Goal: Task Accomplishment & Management: Complete application form

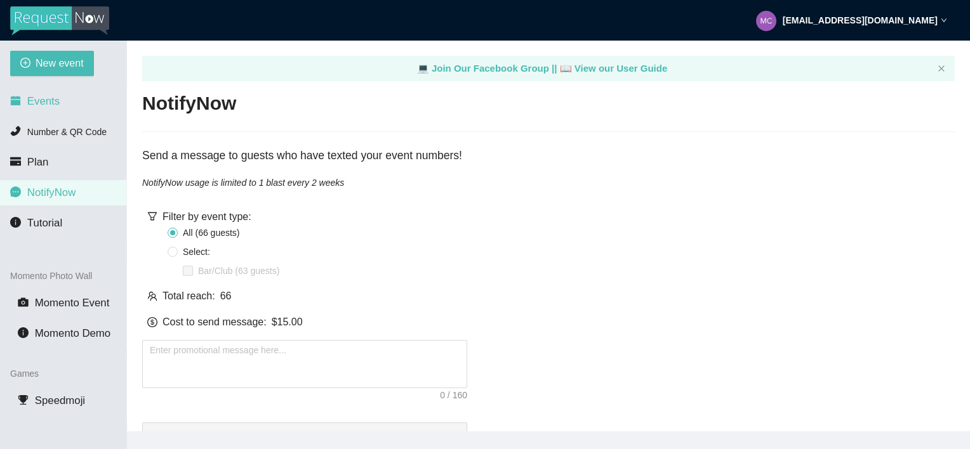
click at [30, 102] on span "Events" at bounding box center [43, 101] width 32 height 12
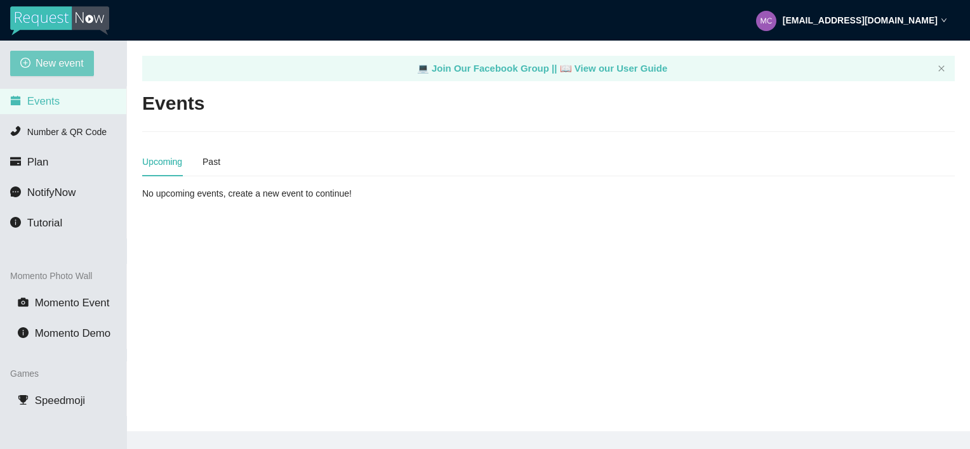
click at [43, 62] on span "New event" at bounding box center [60, 63] width 48 height 16
type textarea "[URL][DOMAIN_NAME]"
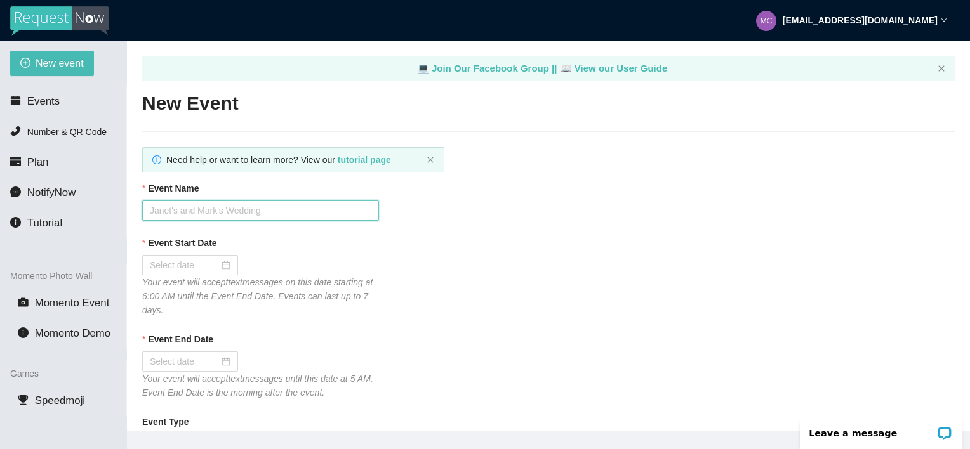
click at [170, 211] on input "Event Name" at bounding box center [260, 211] width 237 height 20
type input "RSB 6"
click at [221, 260] on div at bounding box center [190, 265] width 81 height 14
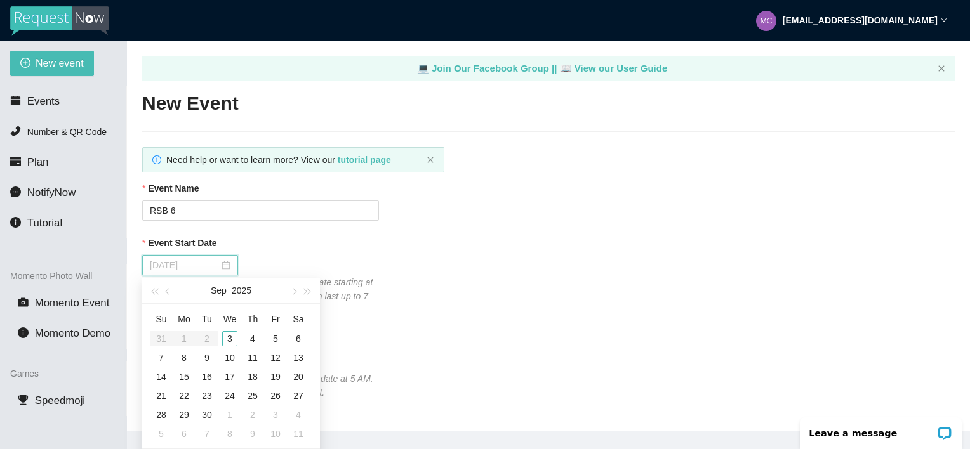
type input "[DATE]"
click at [230, 340] on div "3" at bounding box center [229, 338] width 15 height 15
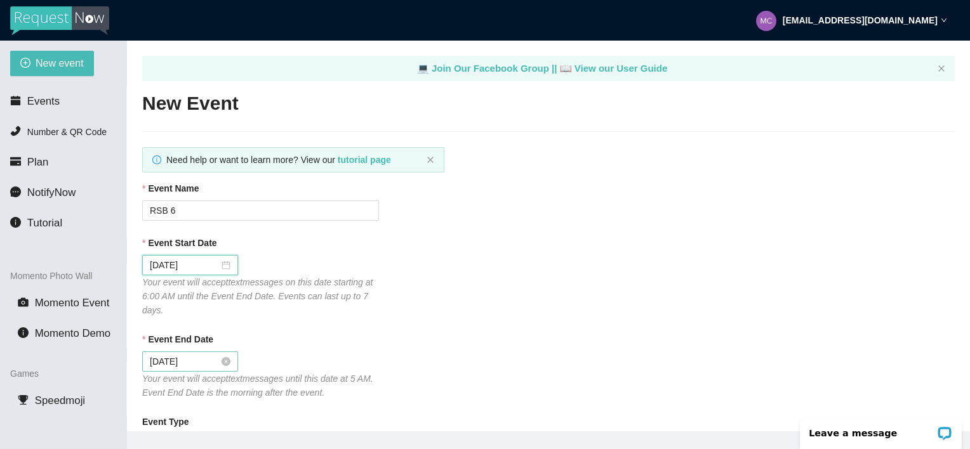
click at [218, 362] on div "[DATE]" at bounding box center [190, 362] width 81 height 14
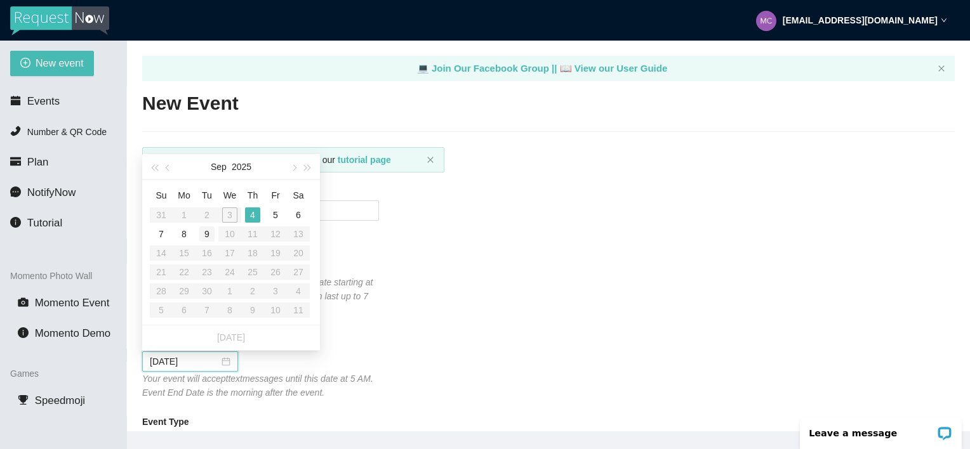
type input "[DATE]"
click at [206, 234] on div "9" at bounding box center [206, 234] width 15 height 15
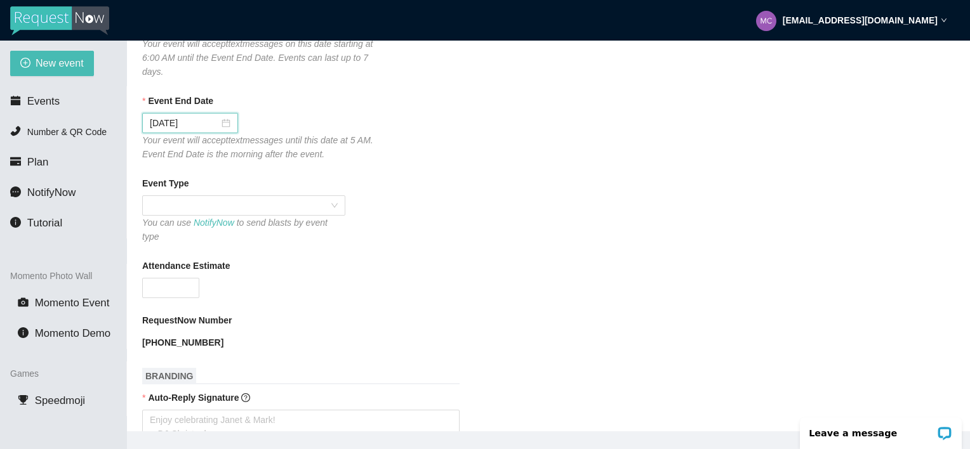
scroll to position [254, 0]
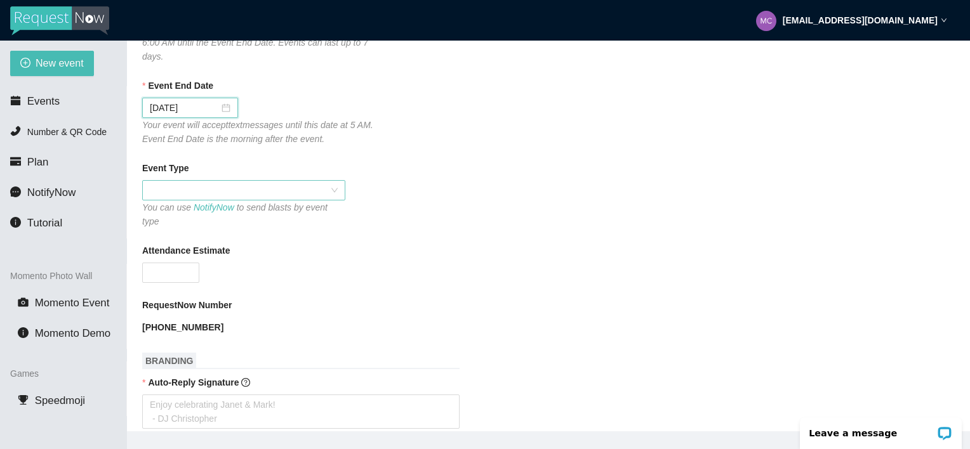
click at [177, 183] on span at bounding box center [244, 190] width 188 height 19
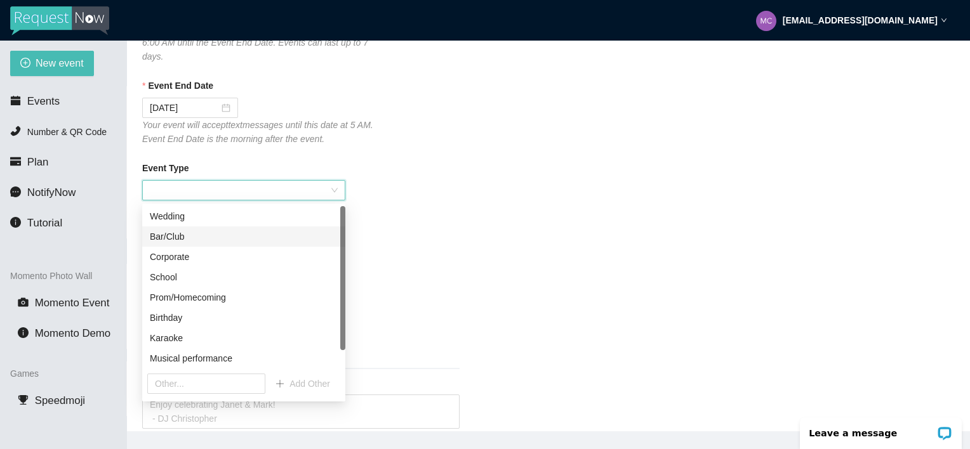
click at [162, 235] on div "Bar/Club" at bounding box center [244, 237] width 188 height 14
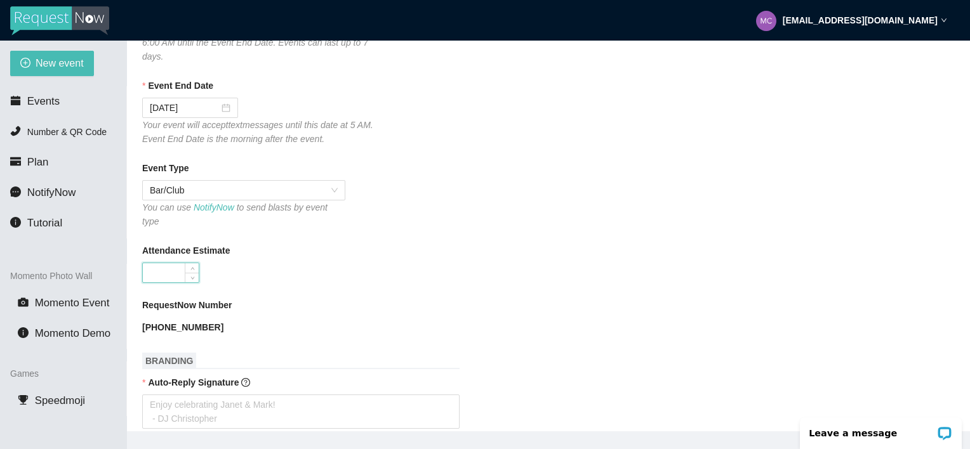
click at [157, 263] on input "Attendance Estimate" at bounding box center [171, 272] width 56 height 19
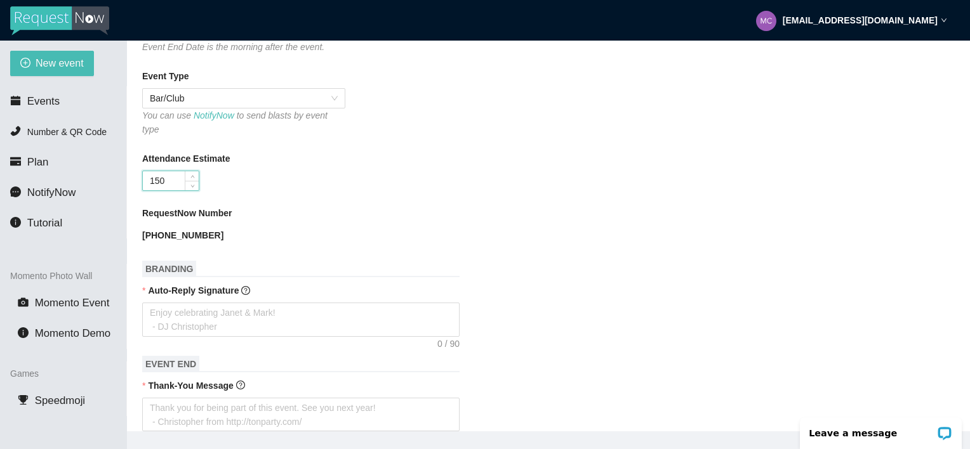
scroll to position [381, 0]
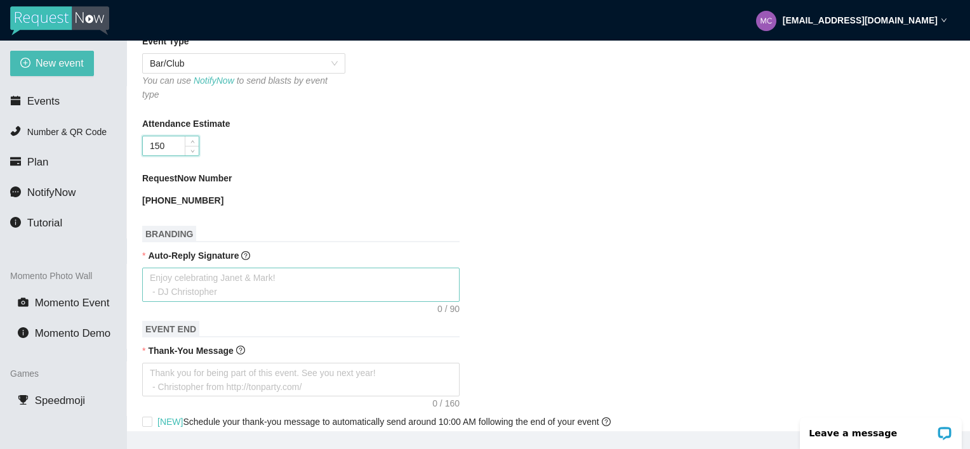
type input "150"
click at [180, 277] on textarea "Auto-Reply Signature" at bounding box center [300, 285] width 317 height 34
type textarea "T"
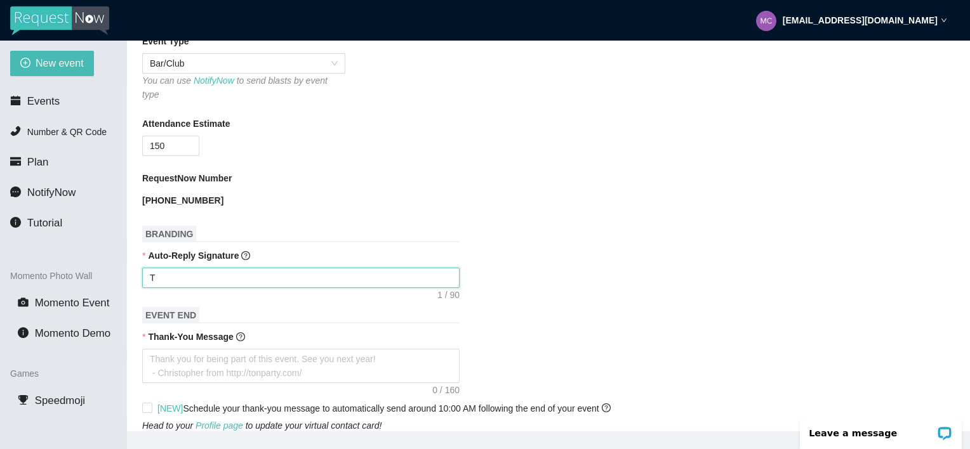
type textarea "TY"
click at [170, 350] on textarea "Thank-You Message" at bounding box center [300, 366] width 317 height 34
type textarea "T"
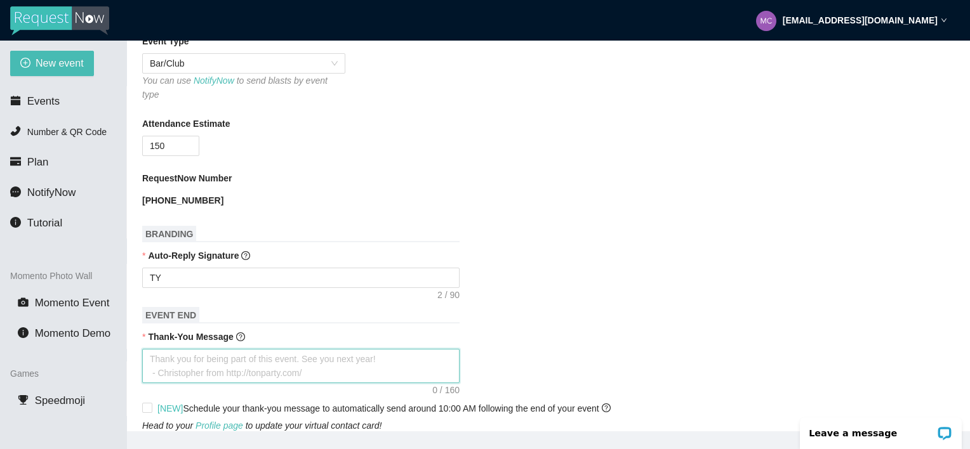
type textarea "T"
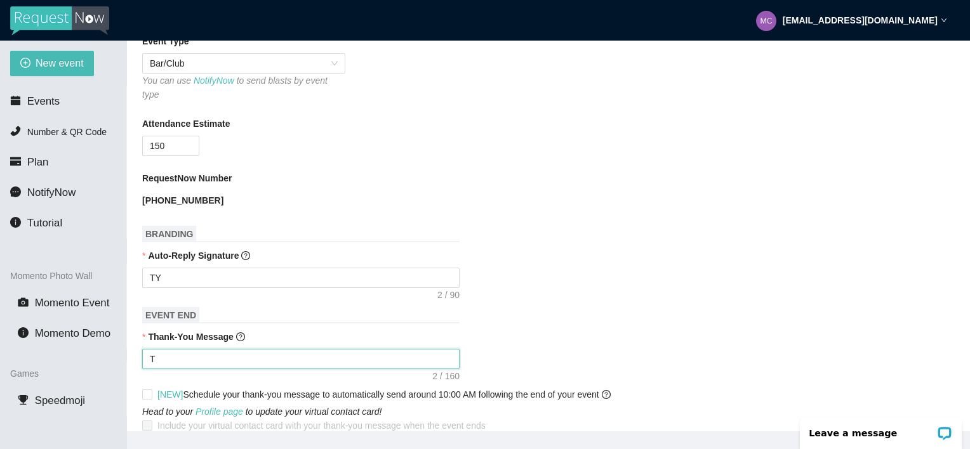
type textarea "[PERSON_NAME]"
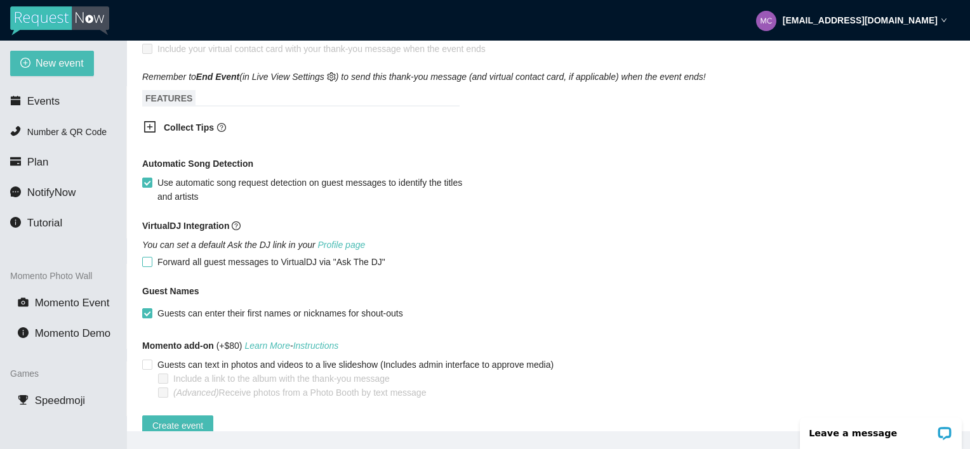
scroll to position [781, 0]
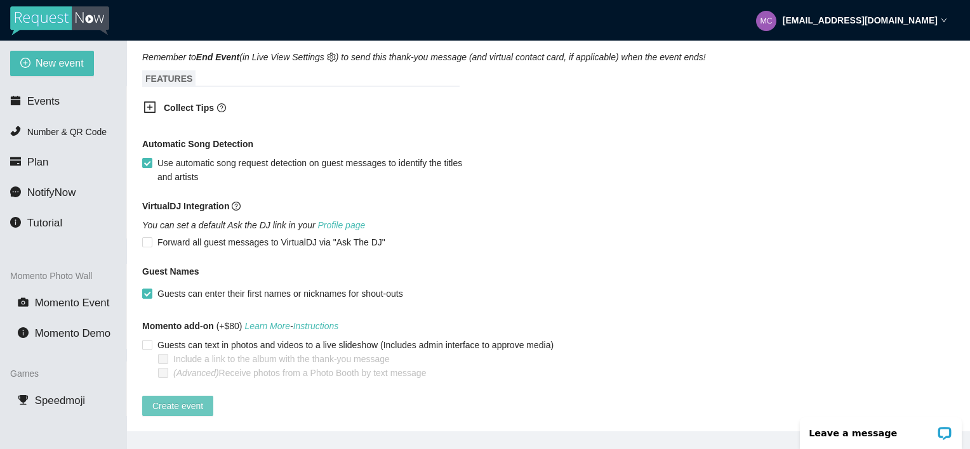
type textarea "[PERSON_NAME]"
click at [171, 399] on span "Create event" at bounding box center [177, 406] width 51 height 14
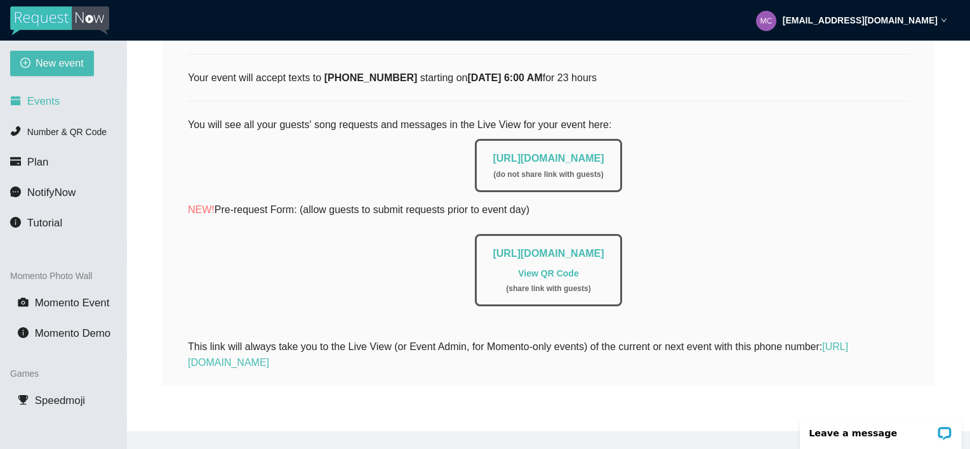
click at [41, 104] on span "Events" at bounding box center [43, 101] width 32 height 12
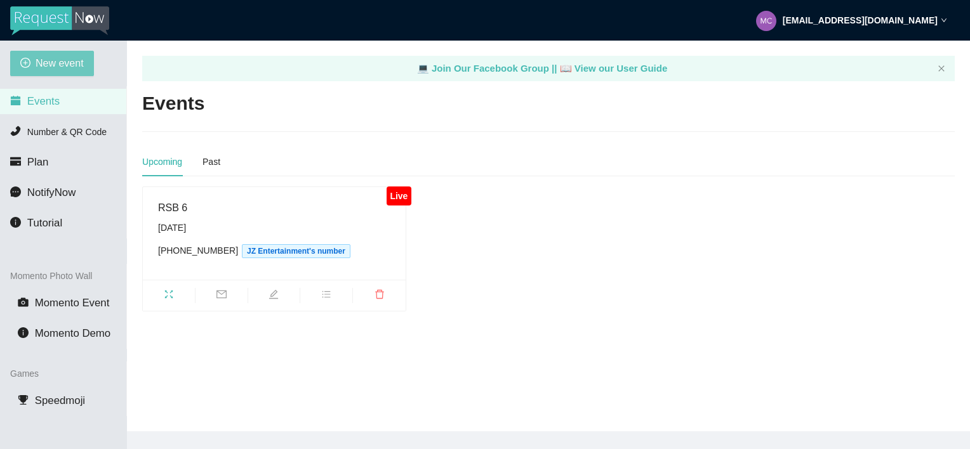
click at [48, 60] on span "New event" at bounding box center [60, 63] width 48 height 16
type textarea "[URL][DOMAIN_NAME]"
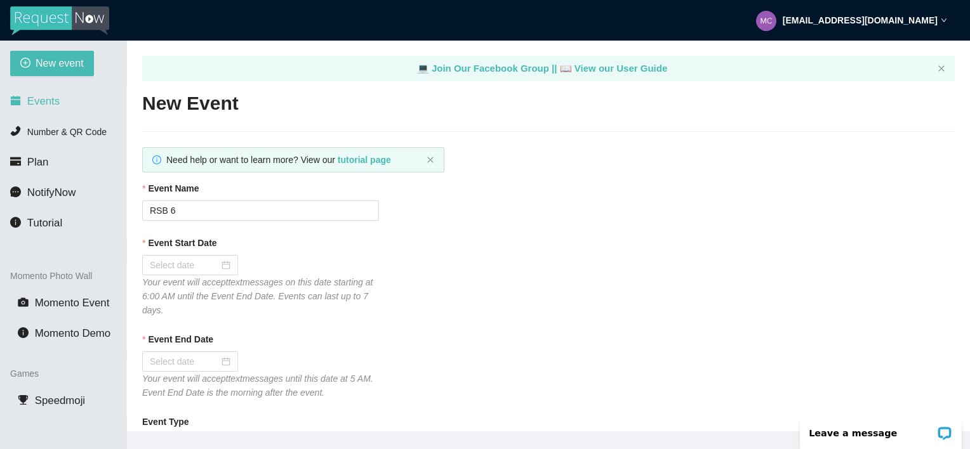
click at [41, 98] on span "Events" at bounding box center [43, 101] width 32 height 12
